Goal: Task Accomplishment & Management: Use online tool/utility

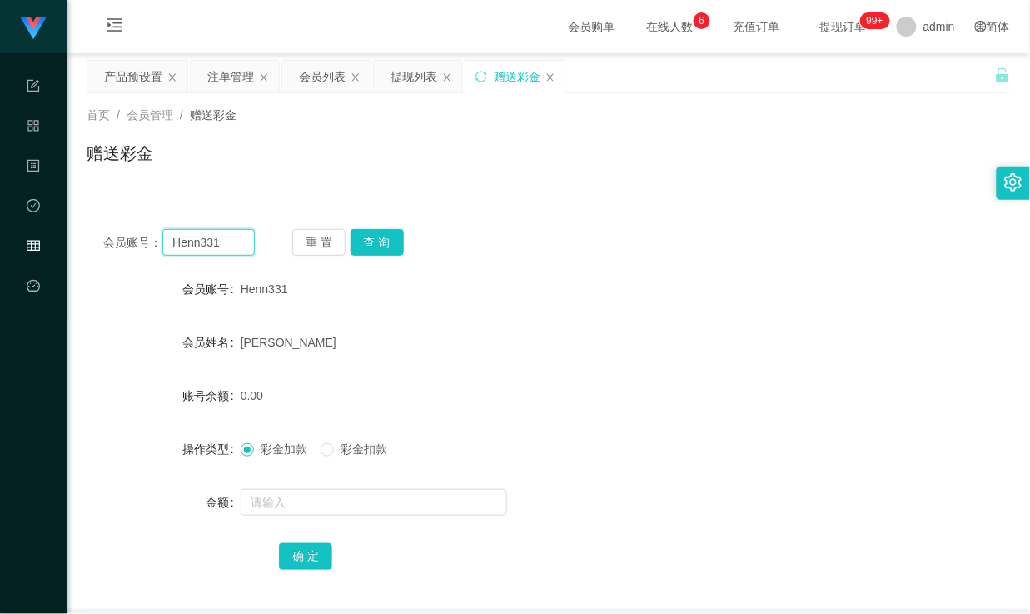
click at [200, 244] on input "Henn331" at bounding box center [208, 242] width 92 height 27
type input "88635683"
click at [394, 244] on button "查 询" at bounding box center [377, 242] width 53 height 27
click at [197, 239] on input "88635683" at bounding box center [208, 242] width 92 height 27
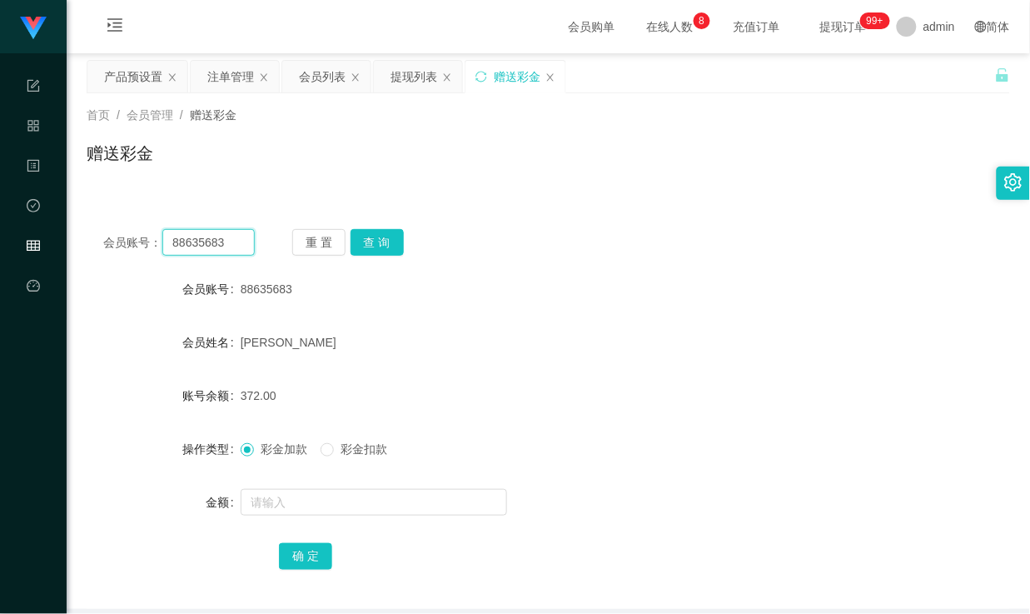
click at [198, 239] on input "88635683" at bounding box center [208, 242] width 92 height 27
click at [555, 213] on div "会员账号： 88635683 重 置 查 询 会员账号 88635683 会员姓名 [PERSON_NAME] 账号余额 372.00 操作类型 彩金加款 彩…" at bounding box center [549, 410] width 924 height 396
click at [320, 75] on div "会员列表" at bounding box center [322, 77] width 47 height 32
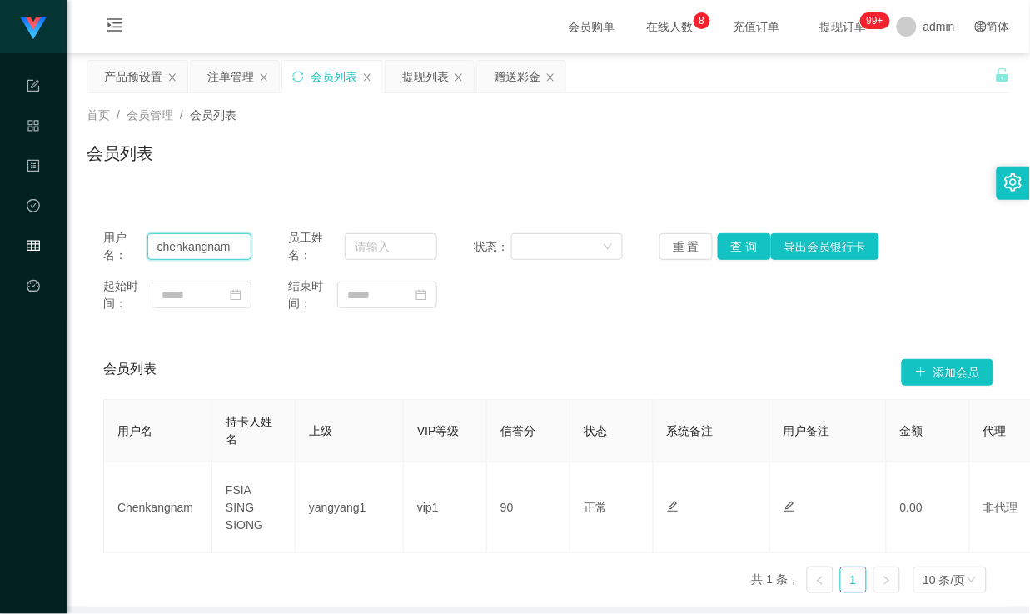
click at [189, 255] on input "chenkangnam" at bounding box center [199, 246] width 104 height 27
paste input "88635683"
type input "88635683"
click at [726, 246] on button "查 询" at bounding box center [744, 246] width 53 height 27
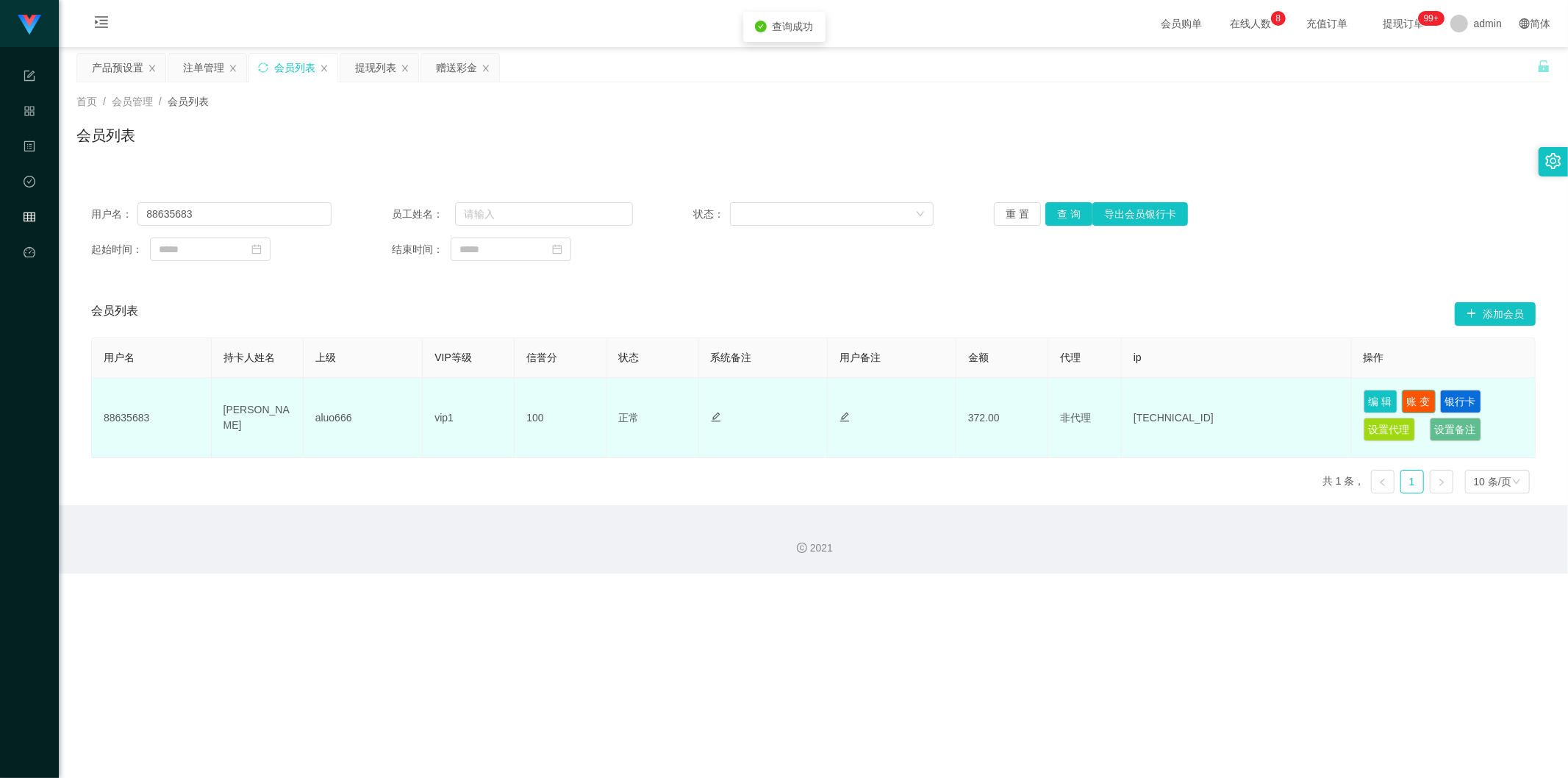
click at [908, 396] on button "账 变" at bounding box center [1419, 401] width 34 height 24
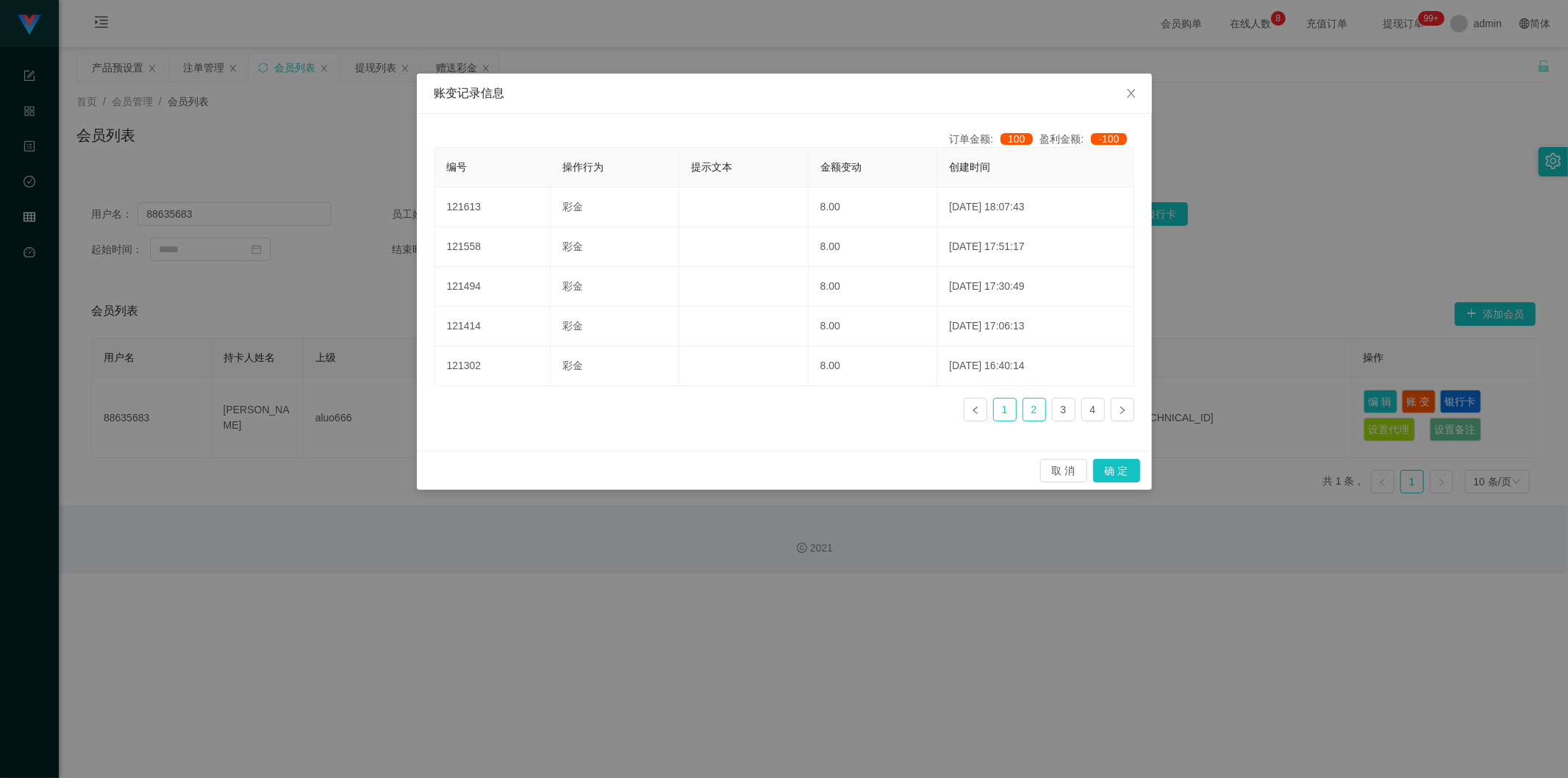
click at [908, 408] on link "1" at bounding box center [1005, 409] width 22 height 22
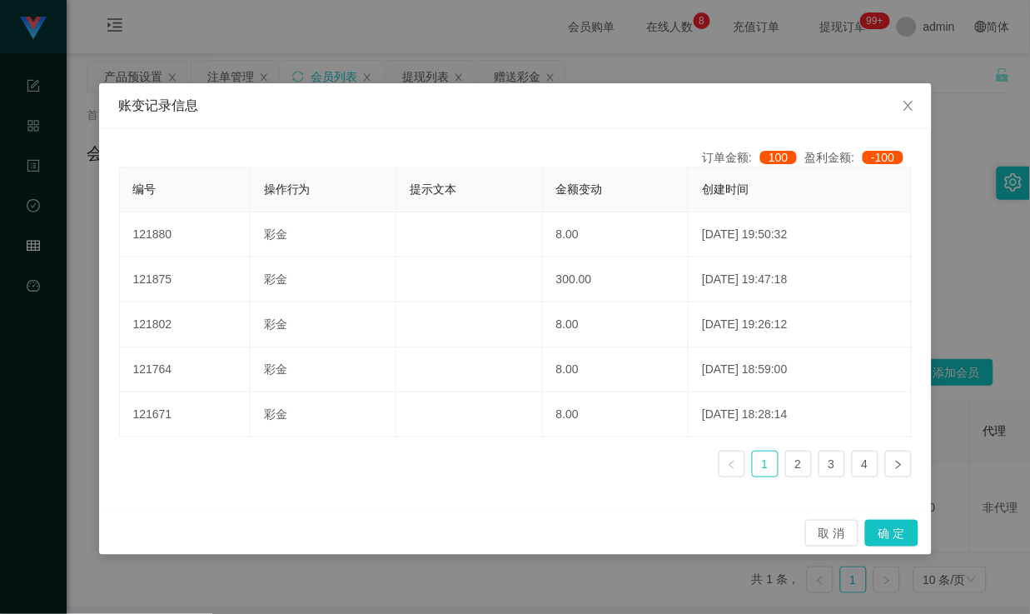
click at [758, 65] on div "账变记录信息 订单金额: 100 盈利金额: -100 编号 操作行为 提示文本 金额变动 创建时间 121880 彩金 8.00 [DATE] 19:50:…" at bounding box center [515, 307] width 1030 height 614
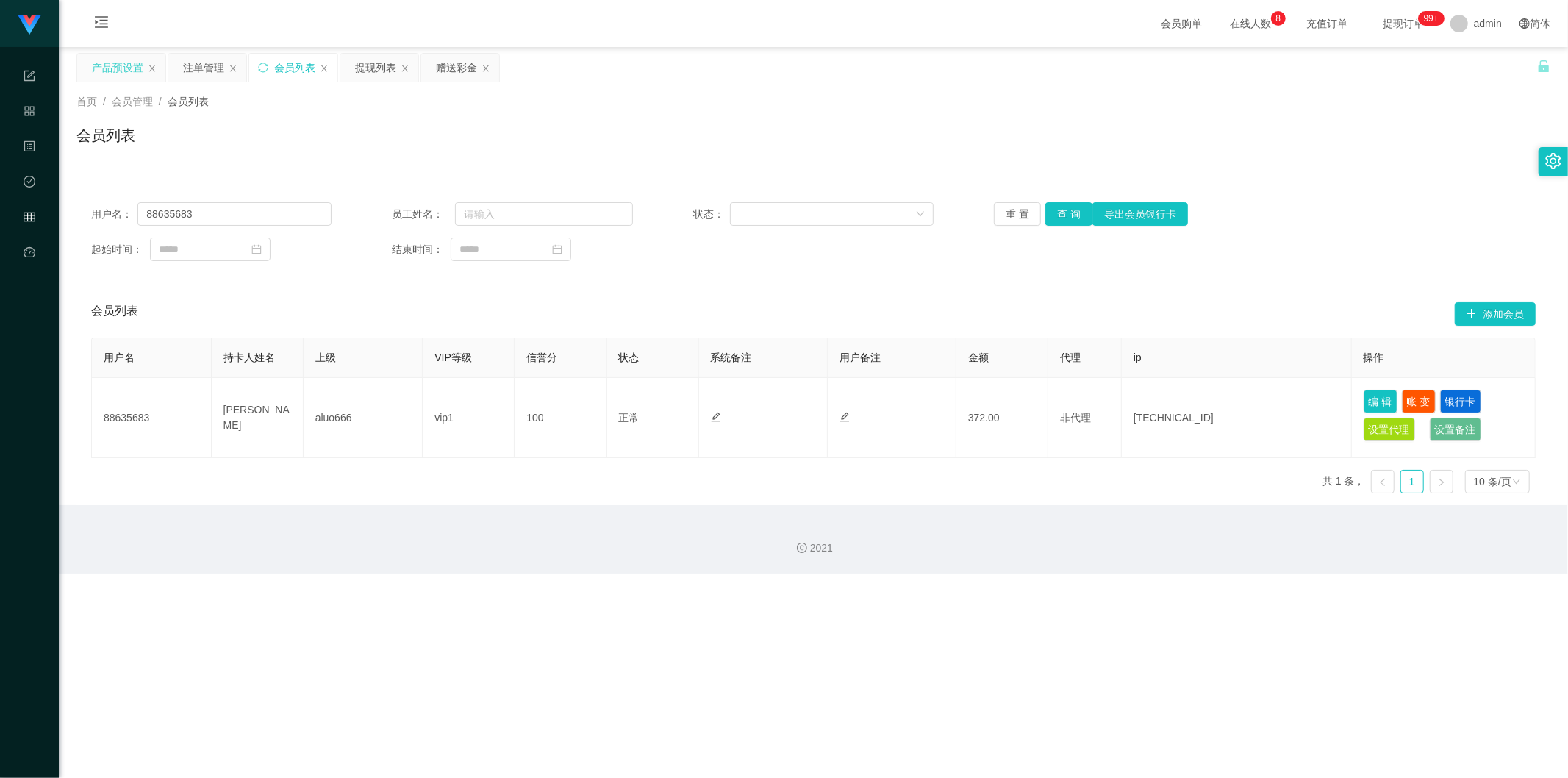
click at [114, 61] on div "产品预设置" at bounding box center [117, 68] width 51 height 28
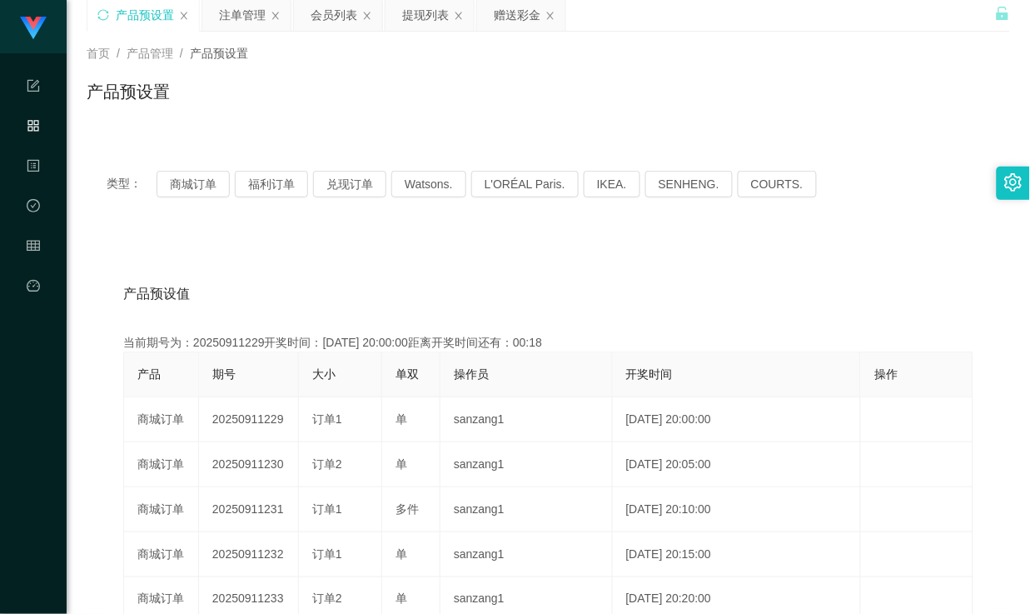
scroll to position [92, 0]
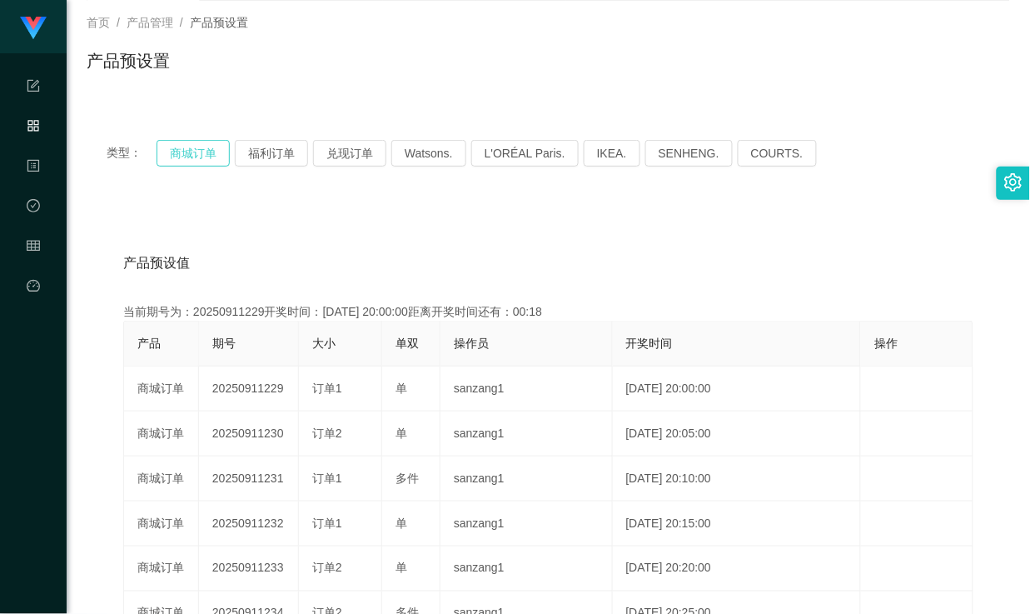
click at [192, 154] on button "商城订单" at bounding box center [193, 153] width 73 height 27
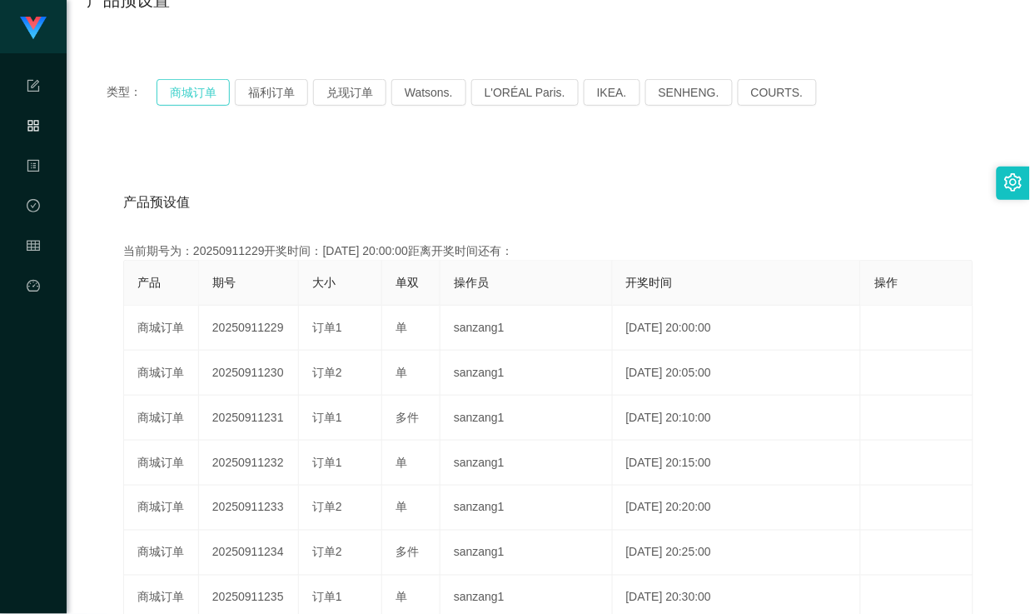
scroll to position [185, 0]
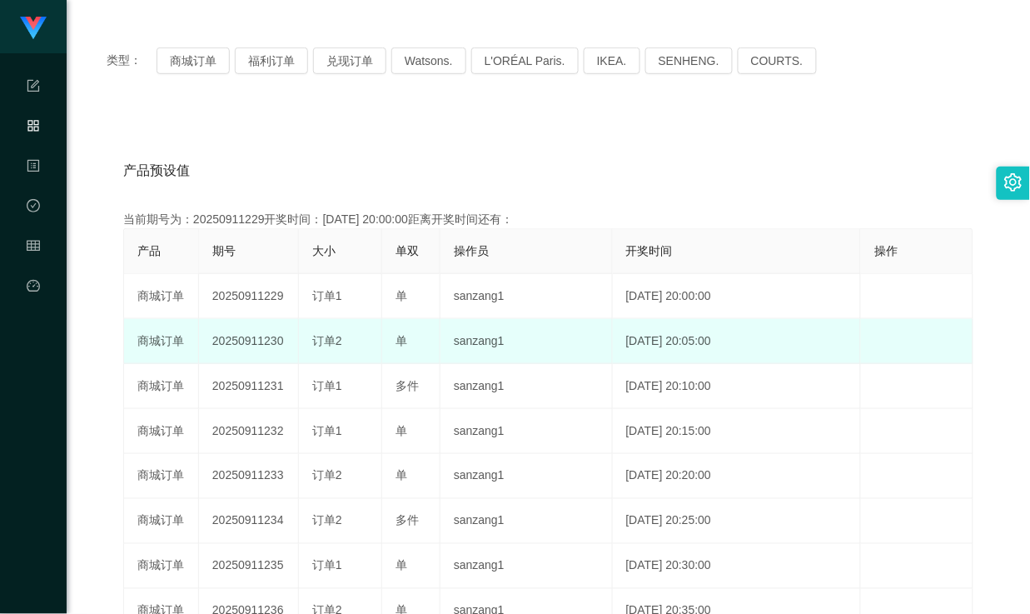
drag, startPoint x: 254, startPoint y: 343, endPoint x: 422, endPoint y: 347, distance: 168.3
click at [422, 347] on tr "商城订单 20250911230 订单2 单 sanzang1 [DATE] 20:05:00 编 辑 限制投注" at bounding box center [548, 341] width 849 height 45
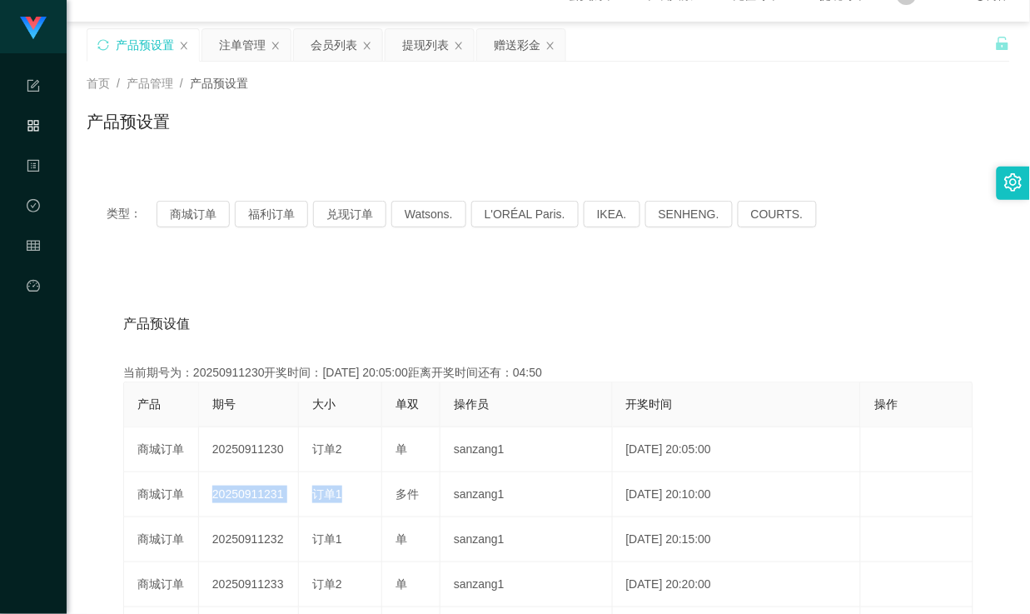
scroll to position [0, 0]
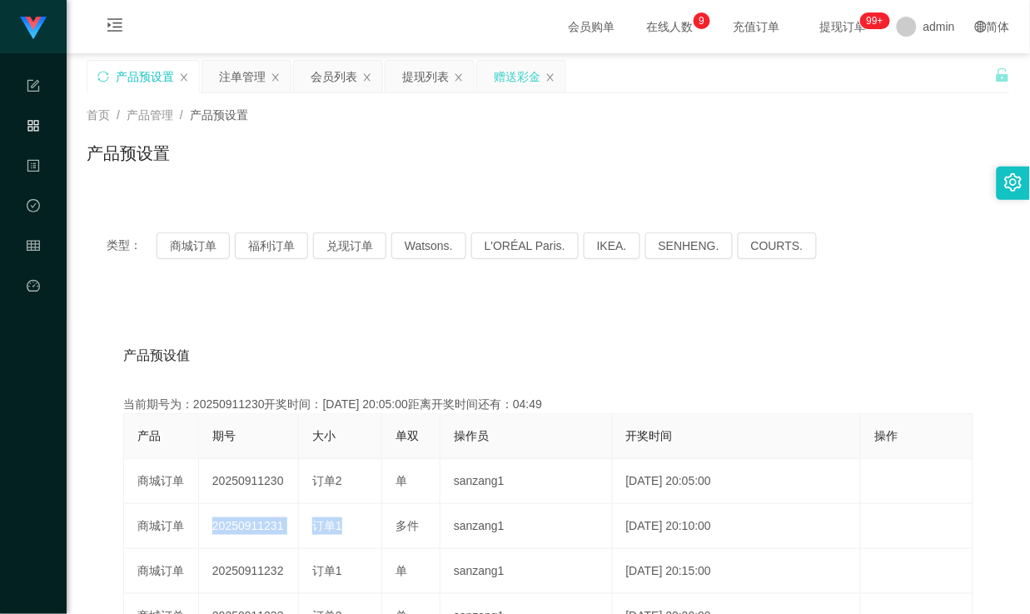
click at [508, 81] on div "赠送彩金" at bounding box center [517, 77] width 47 height 32
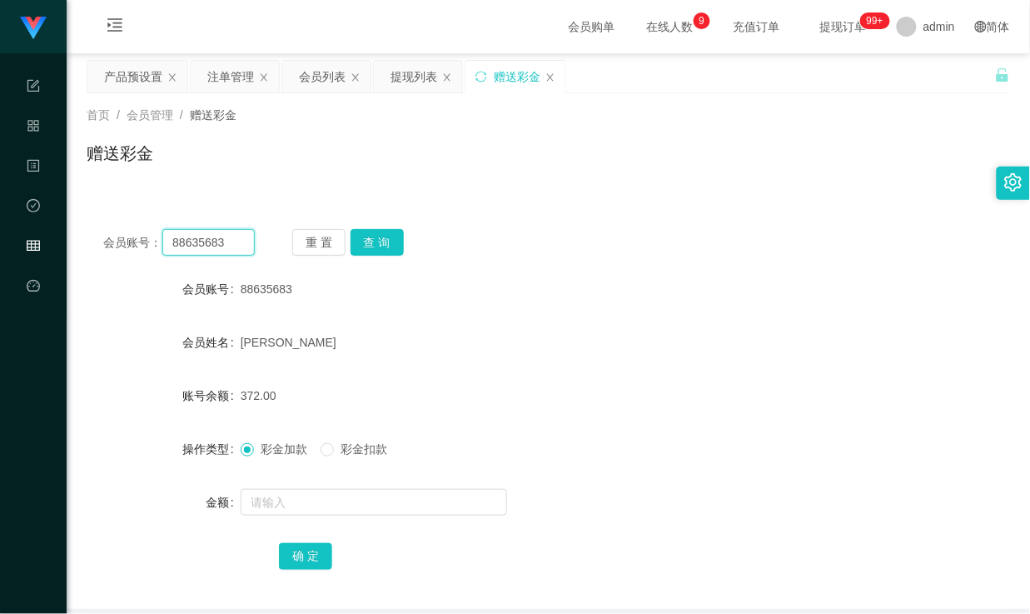
click at [187, 242] on input "88635683" at bounding box center [208, 242] width 92 height 27
drag, startPoint x: 228, startPoint y: 76, endPoint x: 244, endPoint y: 103, distance: 31.7
click at [228, 76] on div "注单管理" at bounding box center [230, 77] width 47 height 32
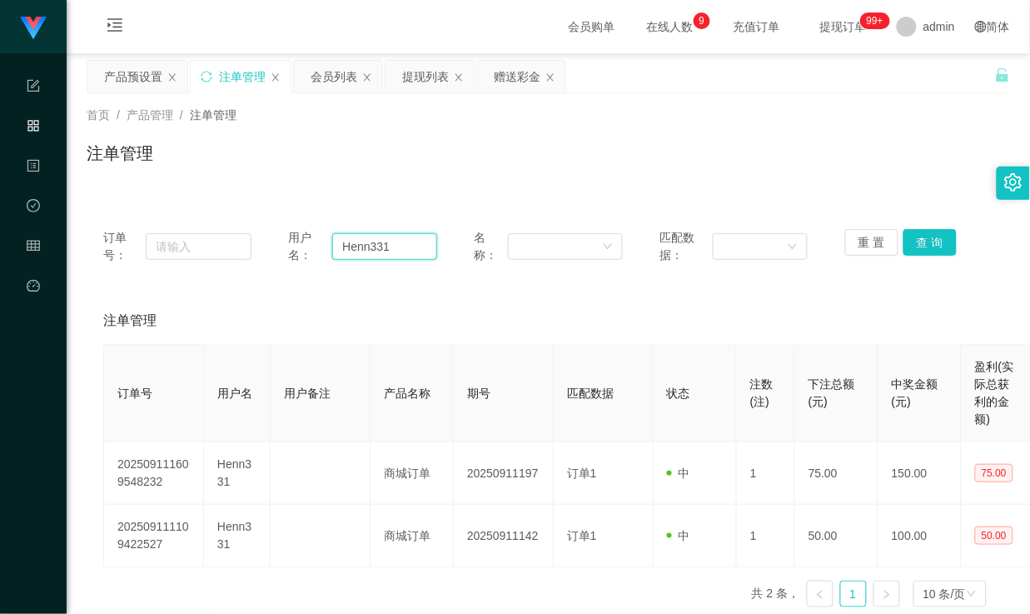
click at [351, 245] on input "Henn331" at bounding box center [384, 246] width 104 height 27
paste input "88635683"
type input "88635683"
click at [929, 246] on button "查 询" at bounding box center [930, 242] width 53 height 27
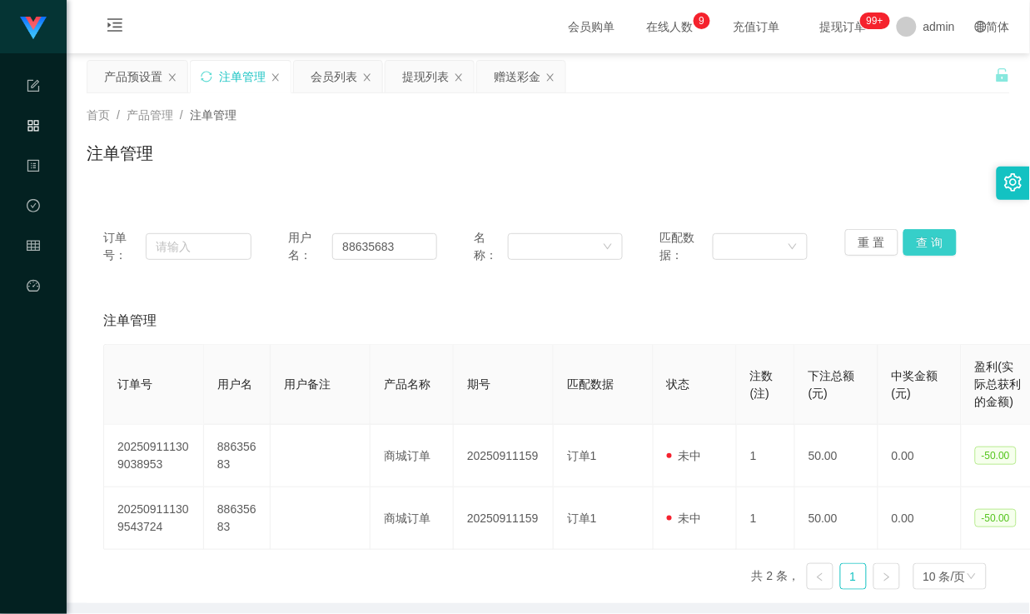
click at [918, 240] on button "查 询" at bounding box center [930, 242] width 53 height 27
click at [919, 250] on button "查 询" at bounding box center [930, 242] width 53 height 27
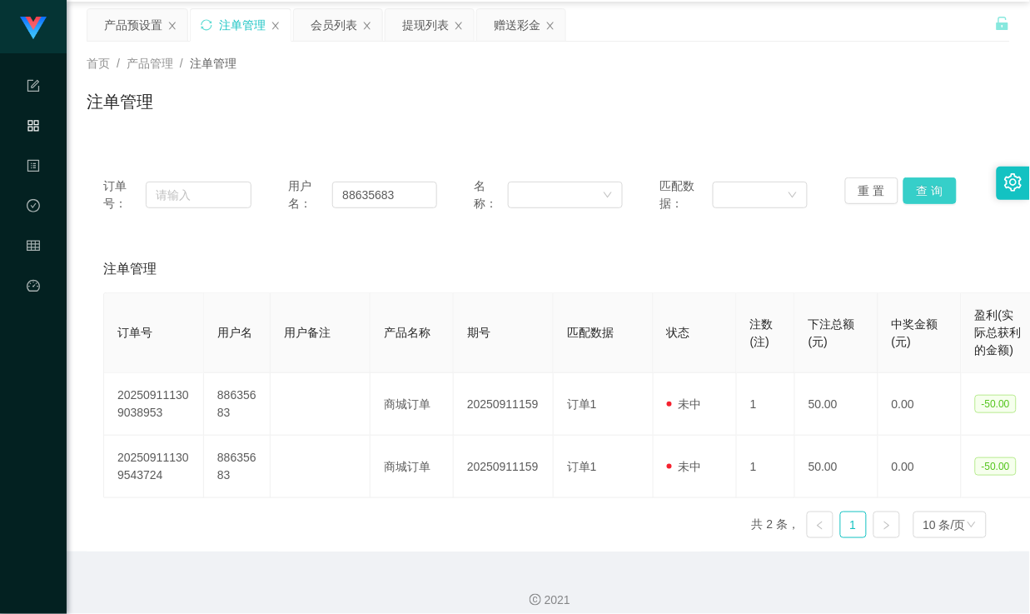
scroll to position [67, 0]
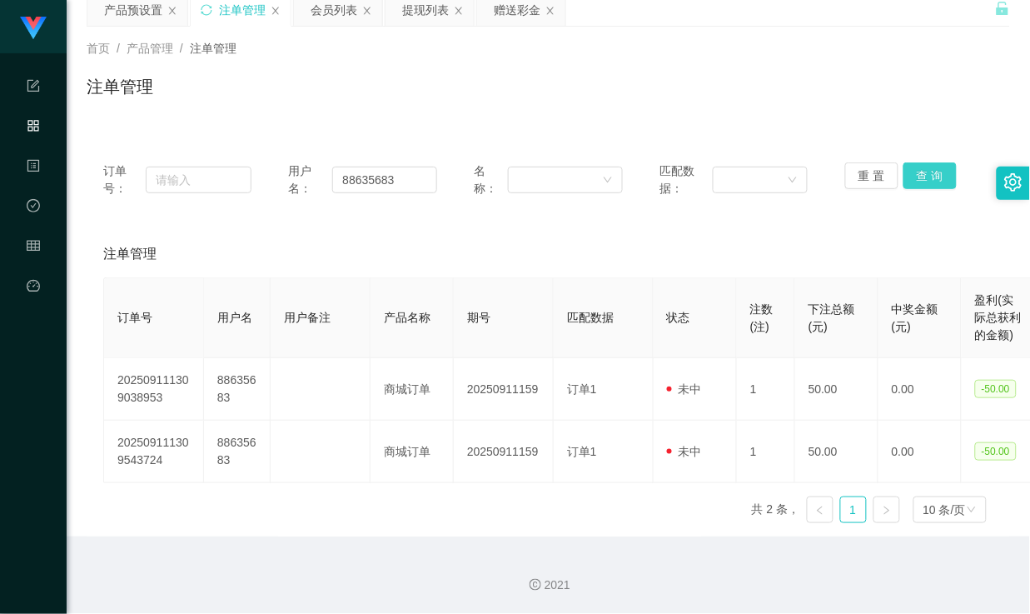
click at [920, 168] on button "查 询" at bounding box center [930, 175] width 53 height 27
click at [914, 172] on button "查 询" at bounding box center [930, 175] width 53 height 27
click at [935, 173] on button "查 询" at bounding box center [930, 175] width 53 height 27
click at [918, 180] on button "查 询" at bounding box center [930, 175] width 53 height 27
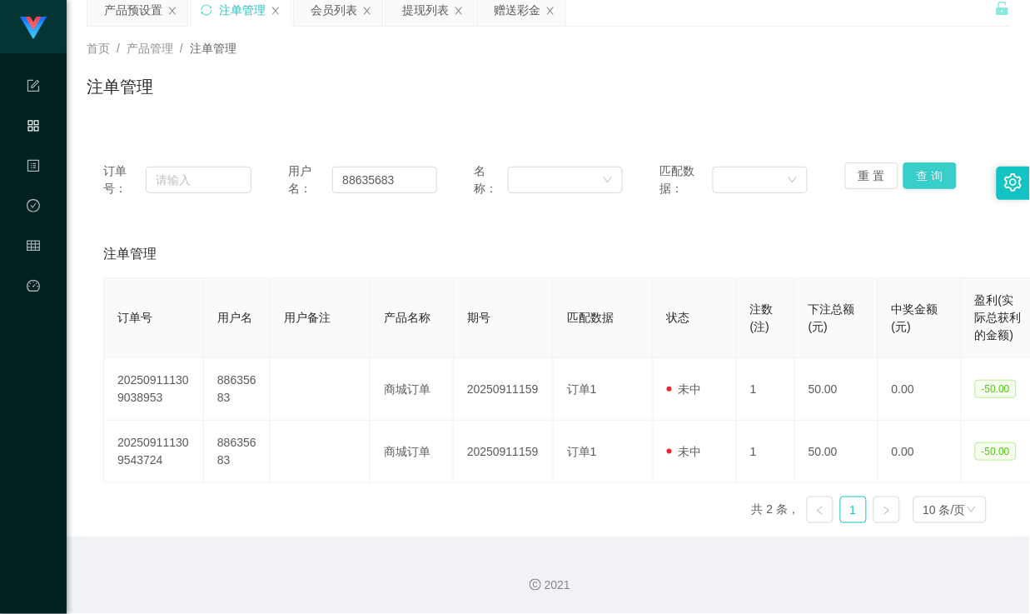
click at [918, 180] on button "查 询" at bounding box center [930, 175] width 53 height 27
click at [401, 177] on input "88635683" at bounding box center [384, 180] width 104 height 27
click at [926, 169] on button "查 询" at bounding box center [930, 175] width 53 height 27
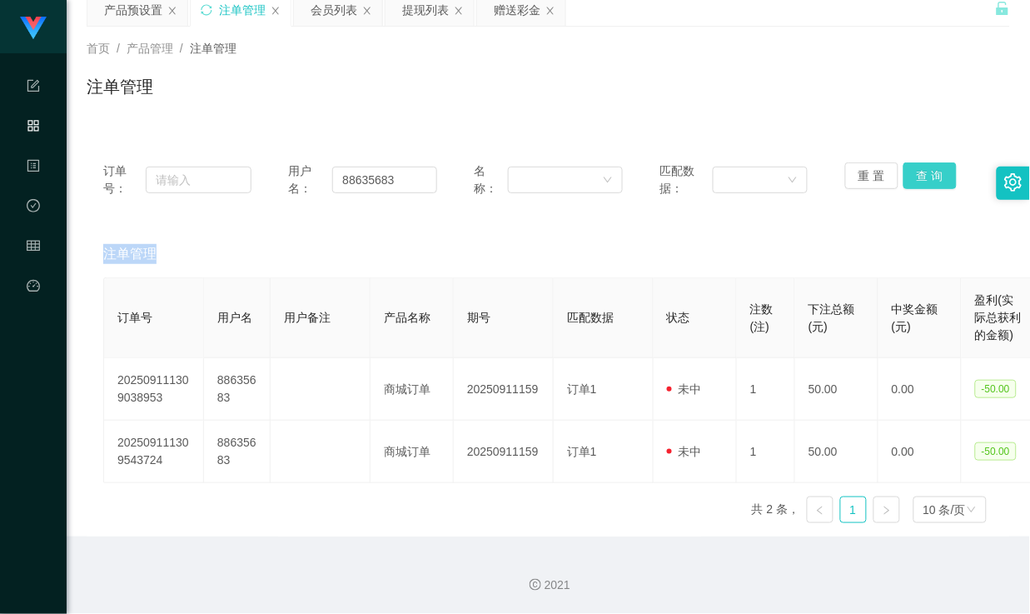
click at [926, 169] on div "重 置 查 询" at bounding box center [919, 179] width 148 height 35
click at [926, 169] on button "查 询" at bounding box center [930, 175] width 53 height 27
drag, startPoint x: 401, startPoint y: 184, endPoint x: 268, endPoint y: 187, distance: 132.5
click at [268, 187] on div "订单号： 用户名： 88635683 名称： 匹配数据： 重 置 查 询" at bounding box center [548, 179] width 890 height 35
click at [934, 178] on button "查 询" at bounding box center [930, 175] width 53 height 27
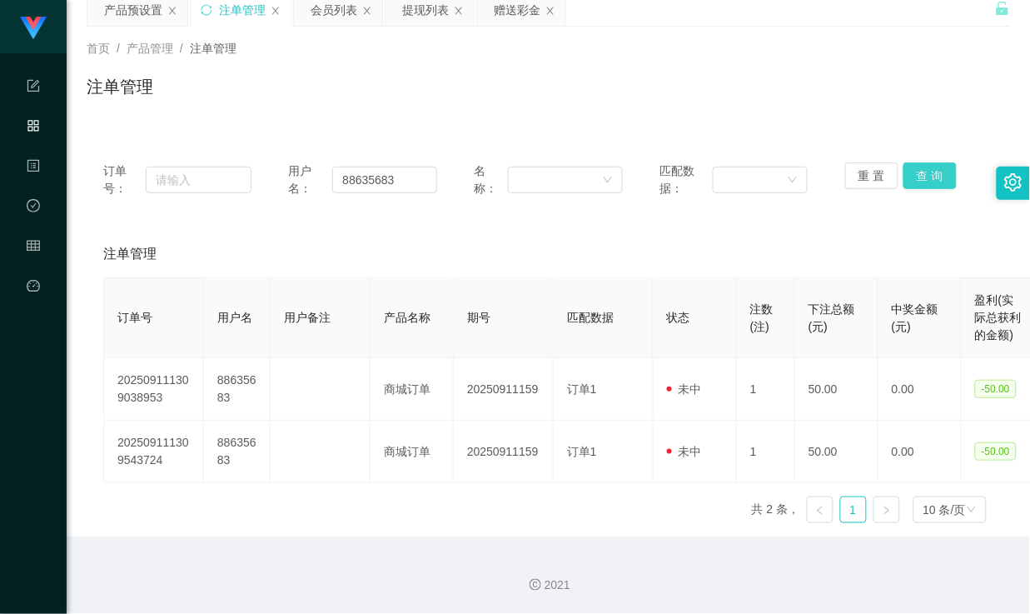
click at [919, 172] on button "查 询" at bounding box center [930, 175] width 53 height 27
click at [939, 173] on button "查 询" at bounding box center [930, 175] width 53 height 27
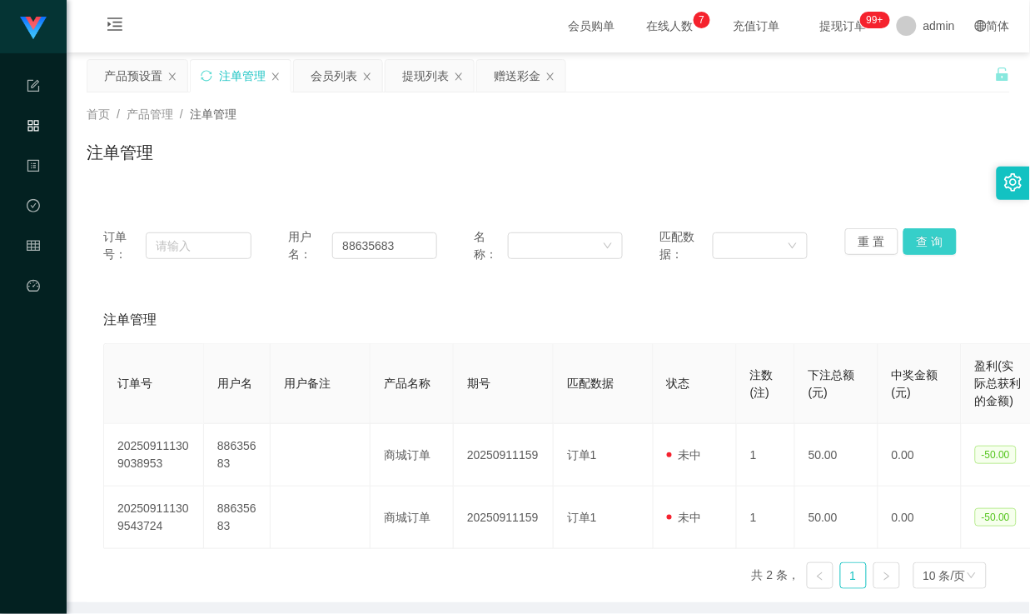
scroll to position [0, 0]
click at [928, 240] on button "查 询" at bounding box center [930, 242] width 53 height 27
click at [921, 242] on button "查 询" at bounding box center [930, 242] width 53 height 27
click at [926, 244] on button "查 询" at bounding box center [930, 242] width 53 height 27
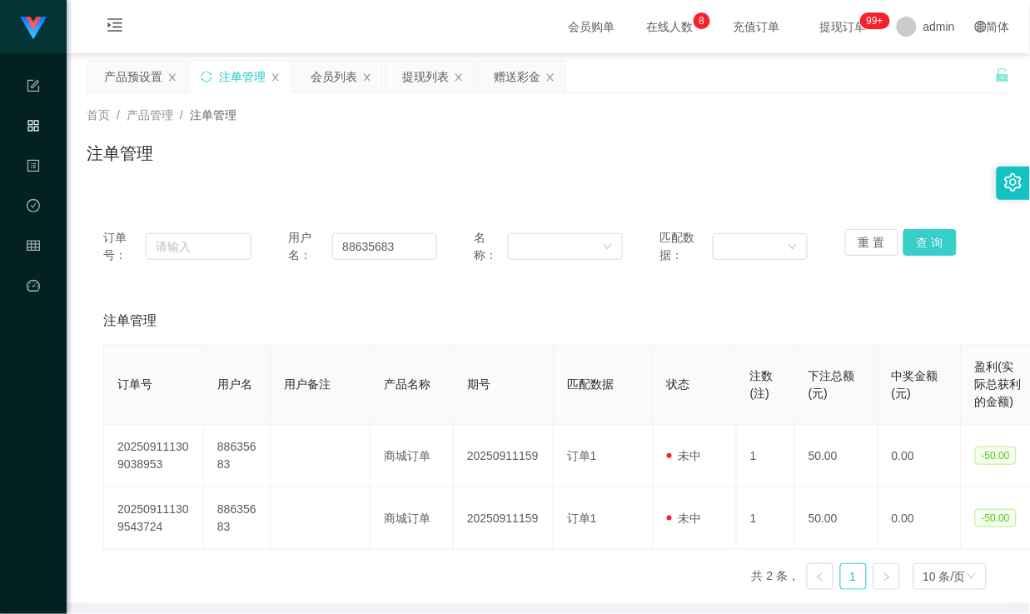
click at [926, 244] on button "查 询" at bounding box center [930, 242] width 53 height 27
click at [922, 242] on button "查 询" at bounding box center [930, 242] width 53 height 27
click at [922, 247] on button "查 询" at bounding box center [930, 242] width 53 height 27
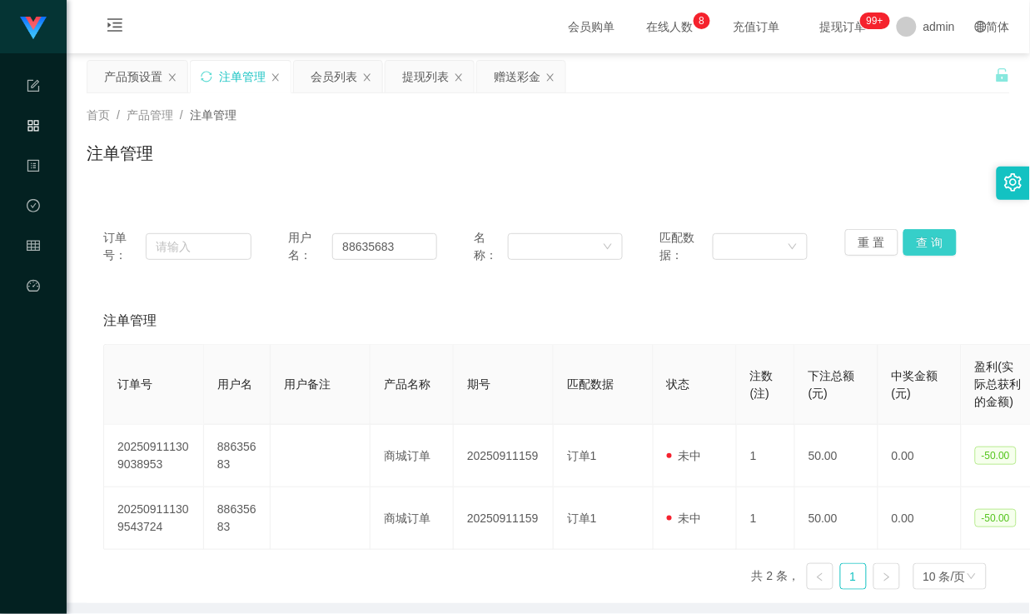
click at [922, 247] on button "查 询" at bounding box center [930, 242] width 53 height 27
click at [922, 247] on div "重 置 查 询" at bounding box center [919, 246] width 148 height 35
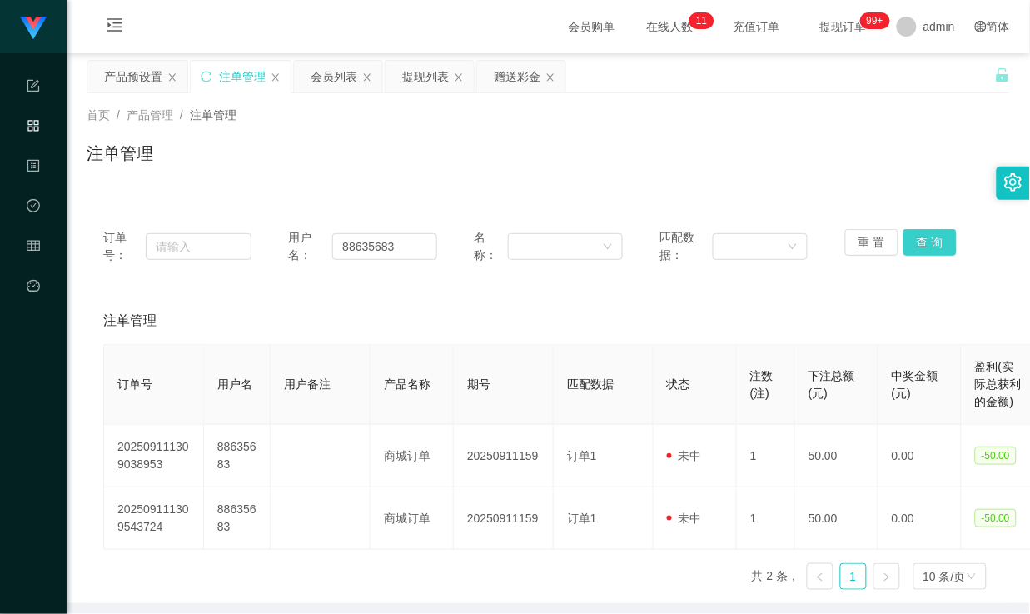
click at [914, 238] on button "查 询" at bounding box center [930, 242] width 53 height 27
click at [872, 134] on div "首页 / 产品管理 / 注单管理 / 注单管理" at bounding box center [549, 143] width 924 height 72
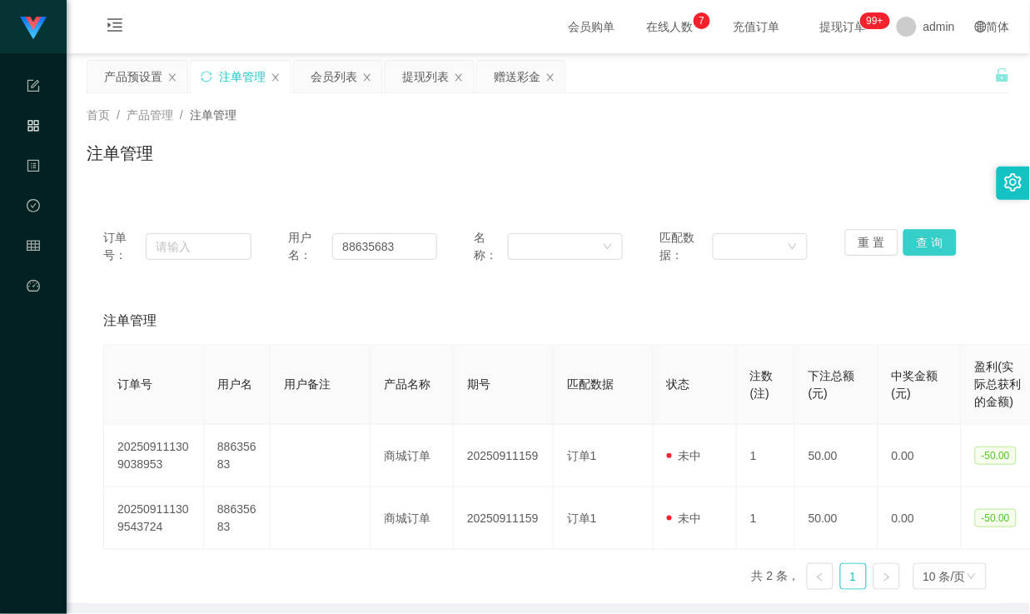
click at [944, 236] on button "查 询" at bounding box center [930, 242] width 53 height 27
click at [938, 239] on button "查 询" at bounding box center [930, 242] width 53 height 27
click at [930, 242] on button "查 询" at bounding box center [930, 242] width 53 height 27
click at [928, 238] on button "查 询" at bounding box center [930, 242] width 53 height 27
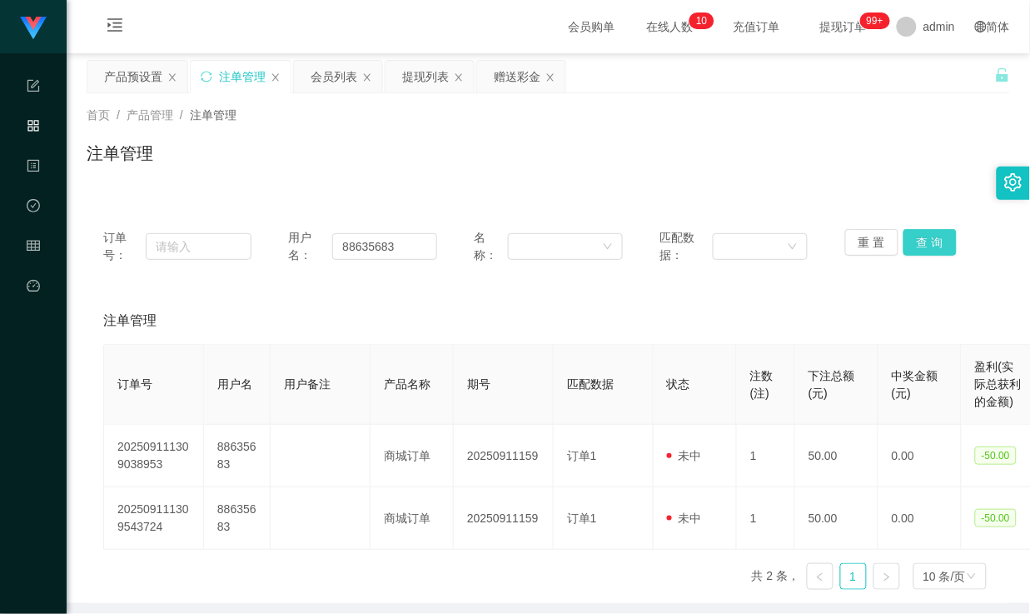
click at [924, 244] on button "查 询" at bounding box center [930, 242] width 53 height 27
click at [923, 229] on button "查 询" at bounding box center [930, 242] width 53 height 27
click at [919, 242] on button "查 询" at bounding box center [930, 242] width 53 height 27
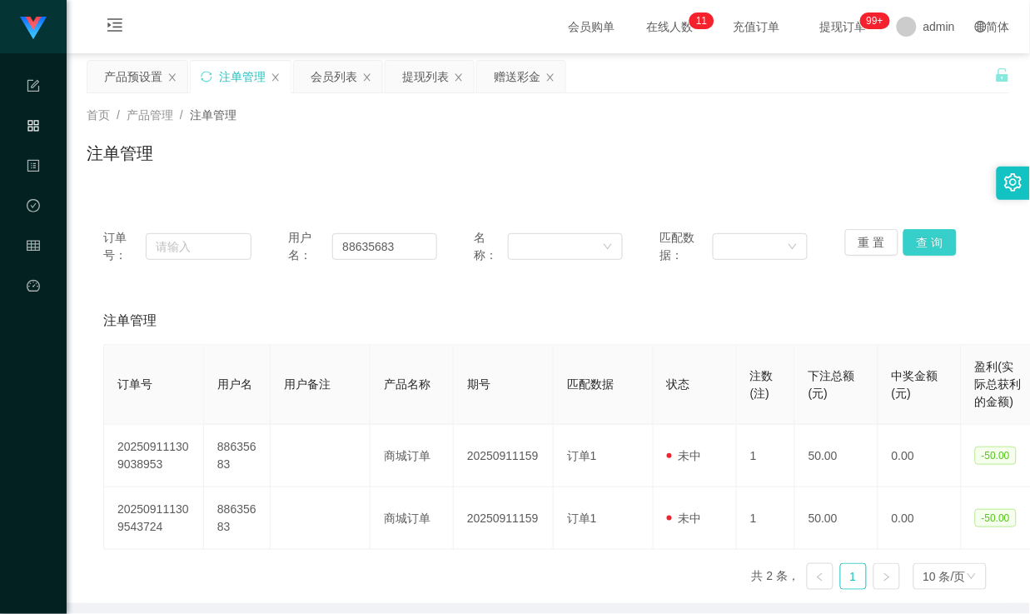
click at [919, 242] on button "查 询" at bounding box center [930, 242] width 53 height 27
click at [194, 250] on input "text" at bounding box center [199, 246] width 106 height 27
click at [391, 247] on input "88635683" at bounding box center [384, 246] width 104 height 27
click at [933, 240] on button "查 询" at bounding box center [930, 242] width 53 height 27
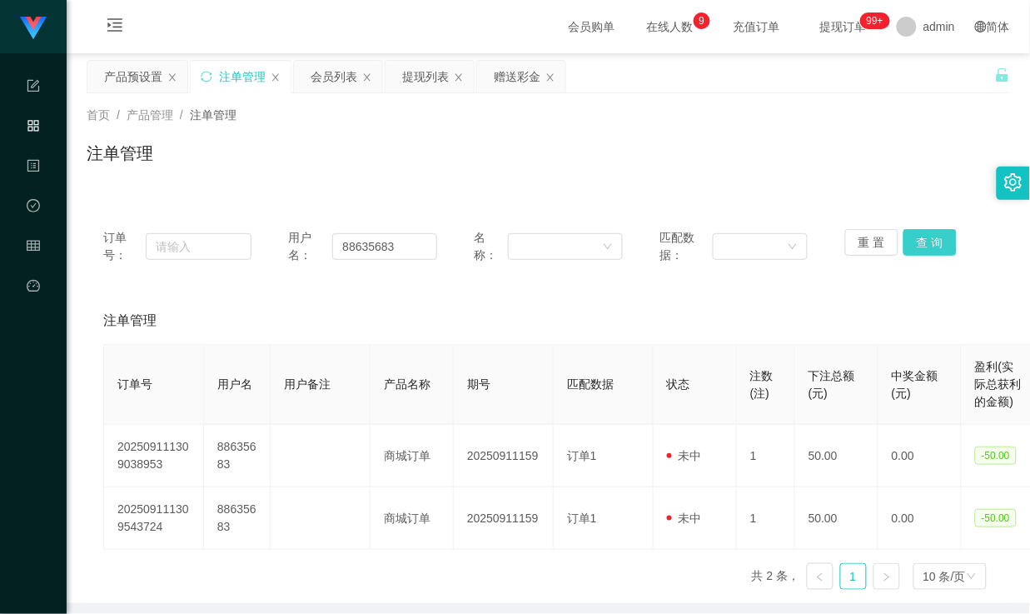
click at [920, 246] on button "查 询" at bounding box center [930, 242] width 53 height 27
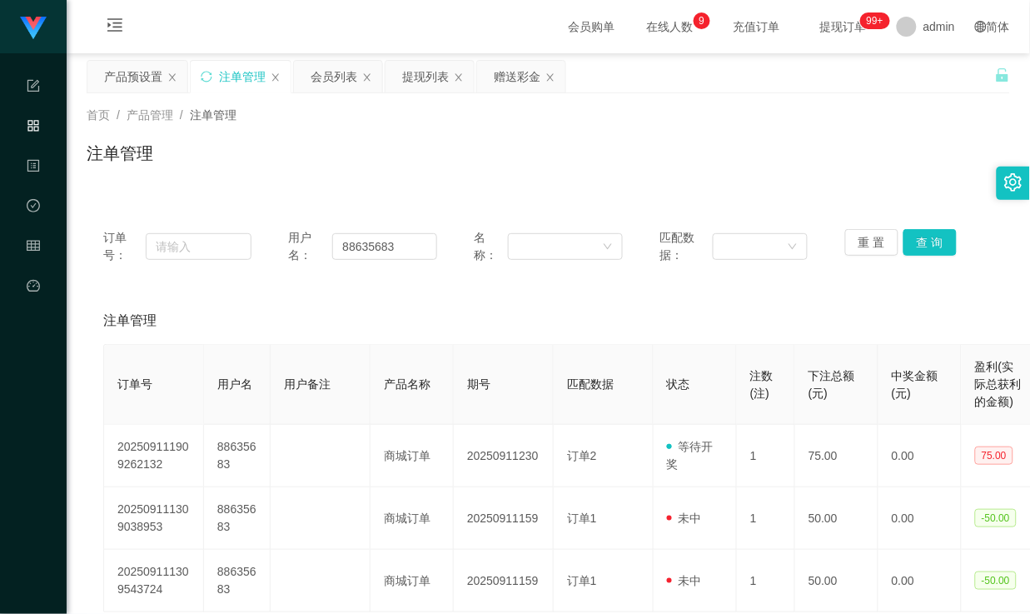
click at [867, 97] on div "首页 / 产品管理 / 注单管理 / 注单管理" at bounding box center [549, 142] width 964 height 99
click at [922, 237] on button "查 询" at bounding box center [930, 242] width 53 height 27
click at [925, 242] on button "查 询" at bounding box center [930, 242] width 53 height 27
click at [919, 245] on button "查 询" at bounding box center [930, 242] width 53 height 27
click at [505, 75] on div "赠送彩金" at bounding box center [517, 77] width 47 height 32
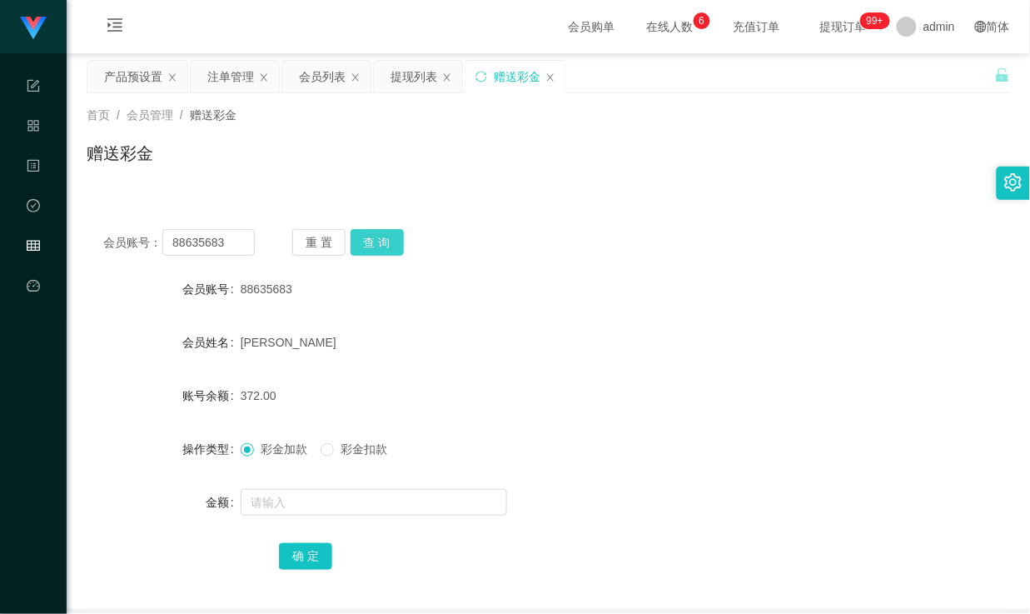
click at [376, 239] on button "查 询" at bounding box center [377, 242] width 53 height 27
click at [386, 240] on button "查 询" at bounding box center [377, 242] width 53 height 27
click at [373, 242] on button "查 询" at bounding box center [377, 242] width 53 height 27
click at [386, 242] on button "查 询" at bounding box center [377, 242] width 53 height 27
click at [381, 240] on button "查 询" at bounding box center [377, 242] width 53 height 27
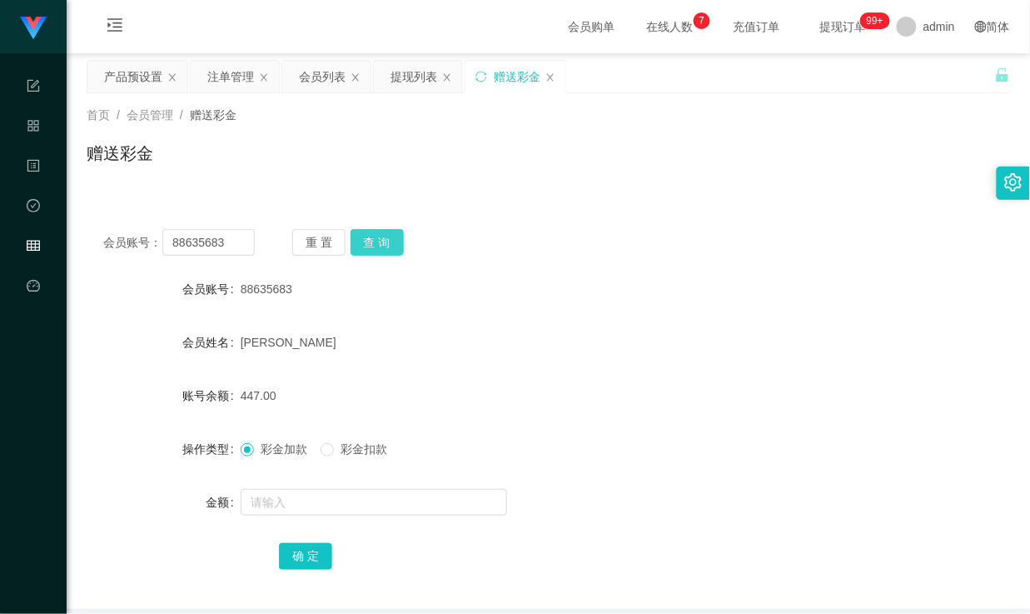
click at [384, 239] on button "查 询" at bounding box center [377, 242] width 53 height 27
